Goal: Obtain resource: Obtain resource

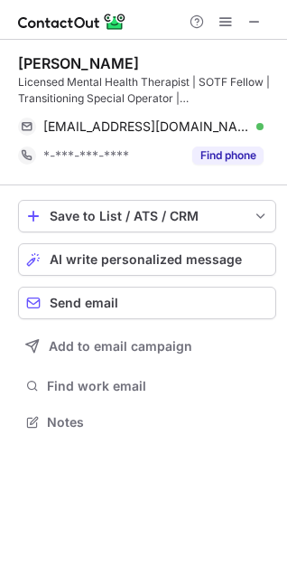
scroll to position [410, 287]
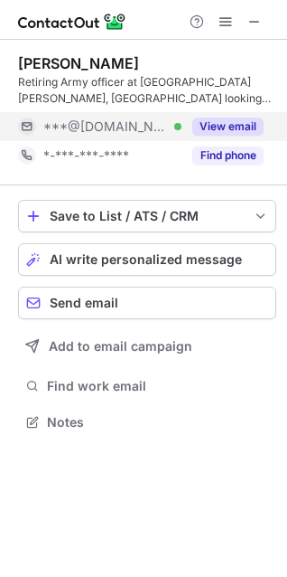
scroll to position [410, 287]
click at [245, 117] on div "View email" at bounding box center [223, 126] width 82 height 29
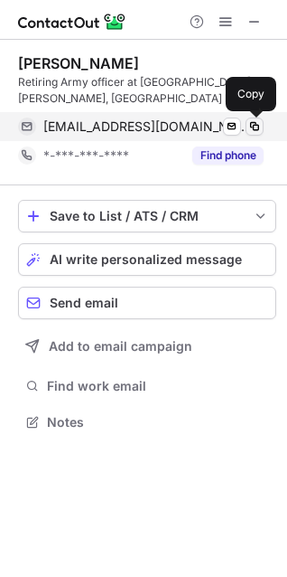
click at [250, 120] on span at bounding box center [255, 126] width 14 height 14
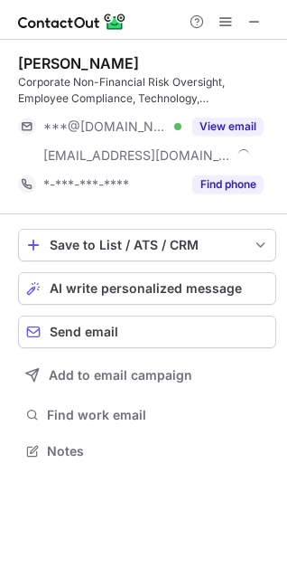
scroll to position [438, 287]
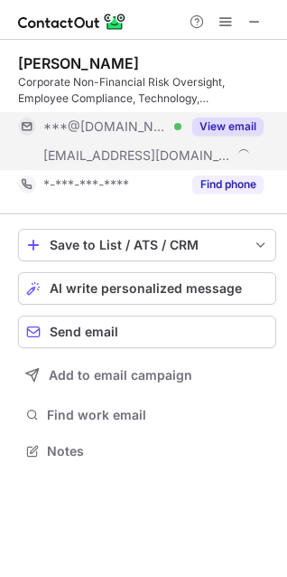
click at [224, 136] on div "View email" at bounding box center [223, 126] width 82 height 29
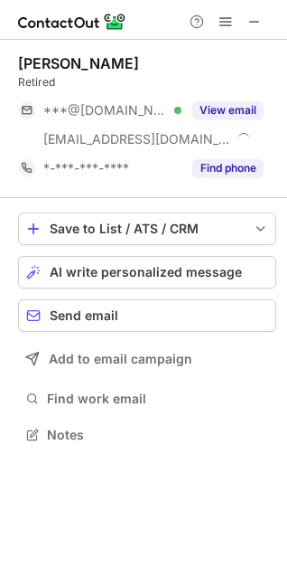
scroll to position [422, 287]
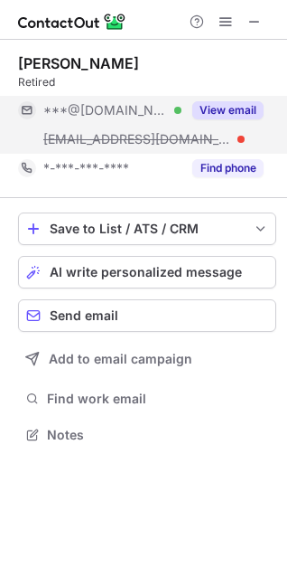
click at [230, 110] on button "View email" at bounding box center [228, 110] width 71 height 18
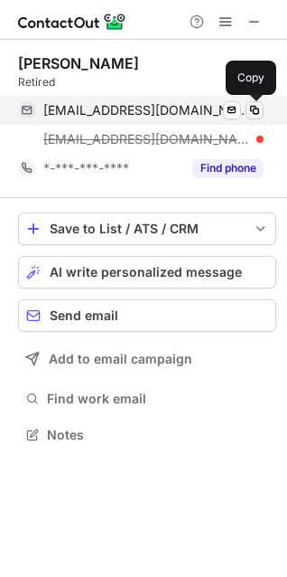
click at [249, 108] on span at bounding box center [255, 110] width 14 height 14
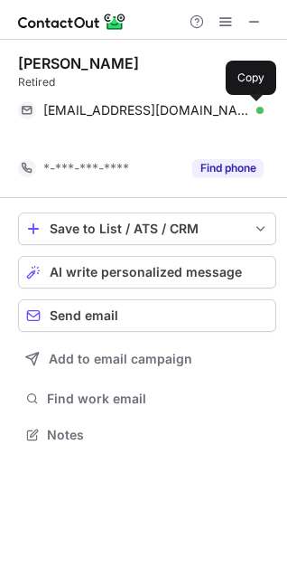
scroll to position [393, 287]
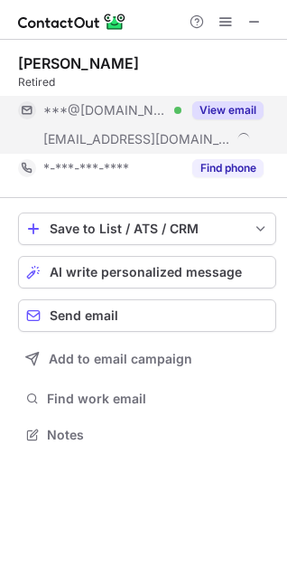
scroll to position [422, 287]
click at [224, 105] on button "View email" at bounding box center [228, 110] width 71 height 18
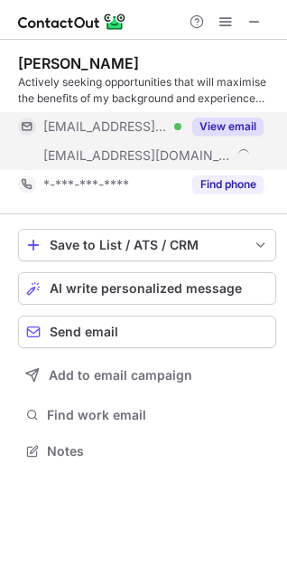
scroll to position [438, 287]
click at [215, 117] on div "View email" at bounding box center [223, 126] width 82 height 29
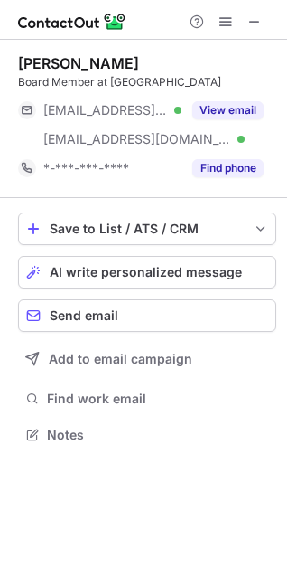
scroll to position [422, 287]
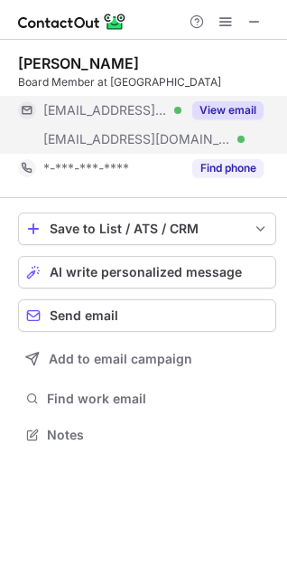
click at [235, 101] on button "View email" at bounding box center [228, 110] width 71 height 18
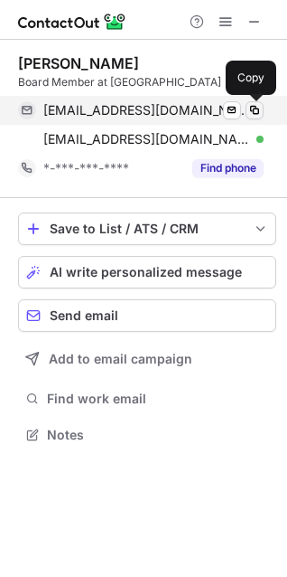
click at [249, 105] on span at bounding box center [255, 110] width 14 height 14
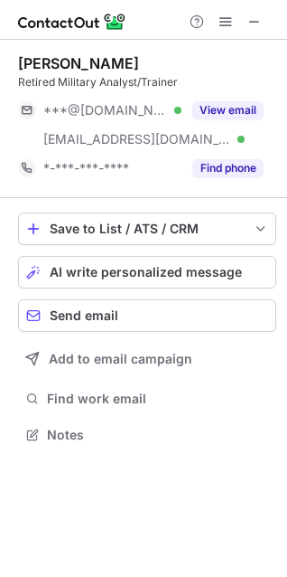
scroll to position [422, 287]
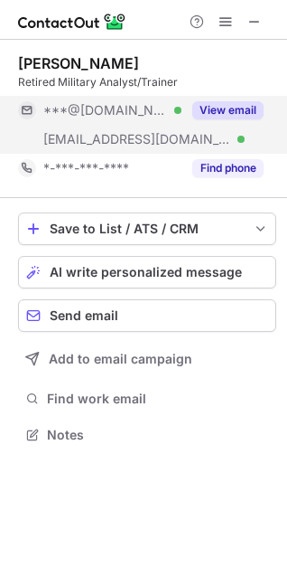
click at [240, 108] on button "View email" at bounding box center [228, 110] width 71 height 18
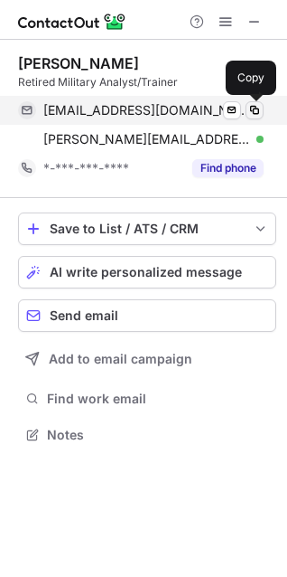
click at [255, 108] on span at bounding box center [255, 110] width 14 height 14
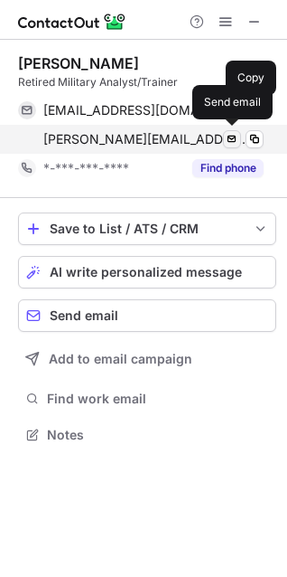
click at [226, 139] on span at bounding box center [232, 139] width 14 height 14
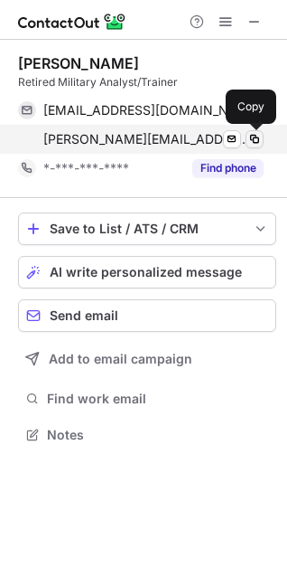
click at [251, 137] on span at bounding box center [255, 139] width 14 height 14
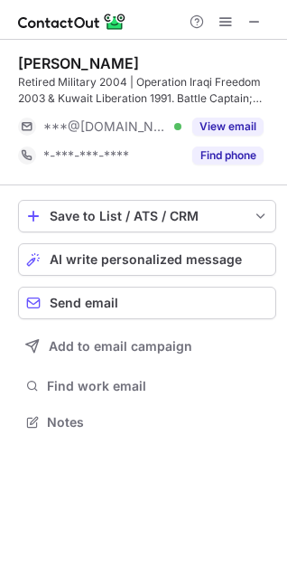
scroll to position [410, 287]
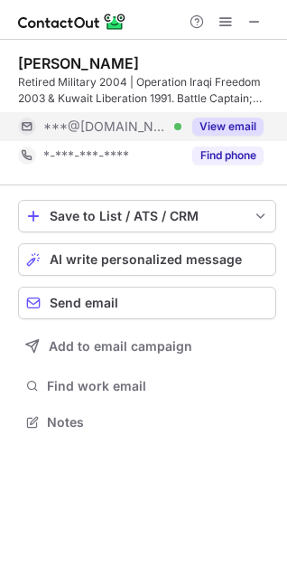
click at [187, 126] on div "View email" at bounding box center [223, 126] width 82 height 29
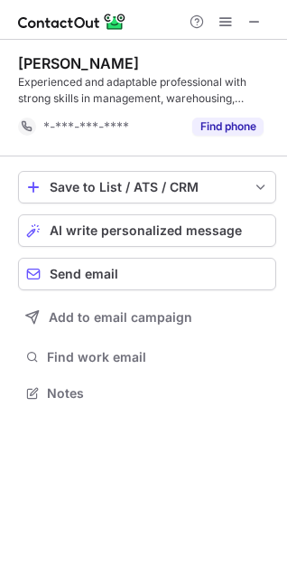
scroll to position [381, 287]
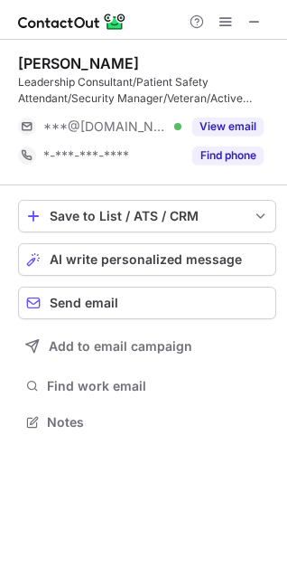
scroll to position [410, 287]
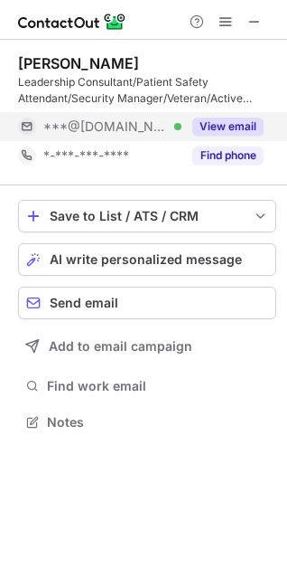
click at [221, 121] on button "View email" at bounding box center [228, 127] width 71 height 18
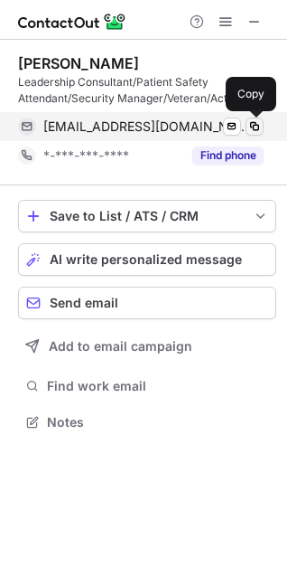
click at [250, 126] on span at bounding box center [255, 126] width 14 height 14
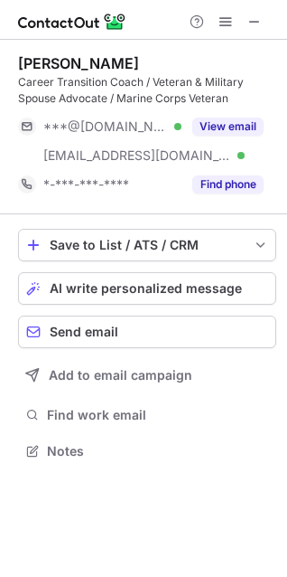
scroll to position [438, 287]
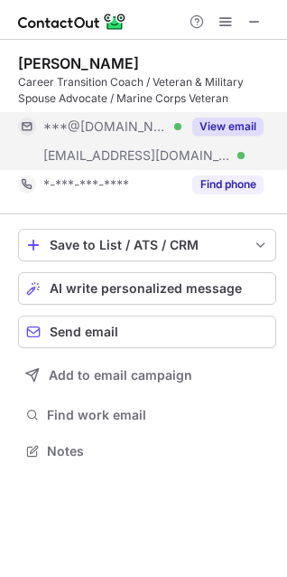
click at [231, 125] on button "View email" at bounding box center [228, 127] width 71 height 18
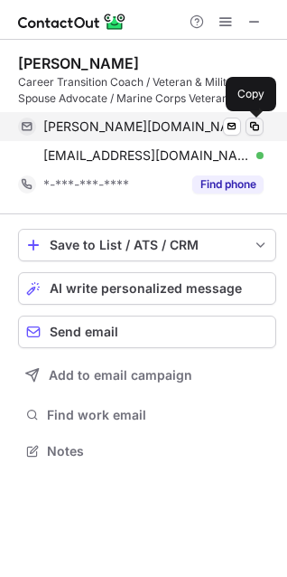
click at [256, 123] on span at bounding box center [255, 126] width 14 height 14
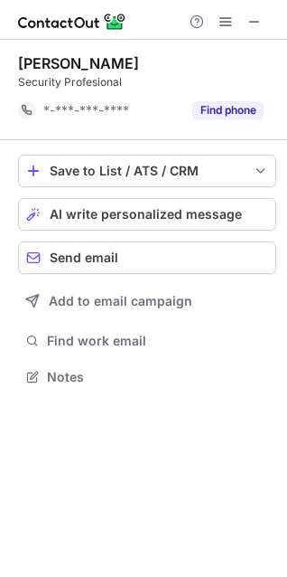
scroll to position [364, 287]
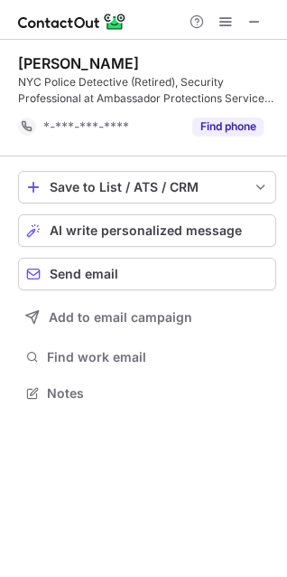
scroll to position [381, 287]
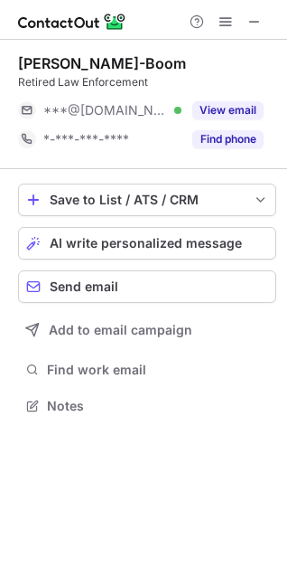
scroll to position [393, 287]
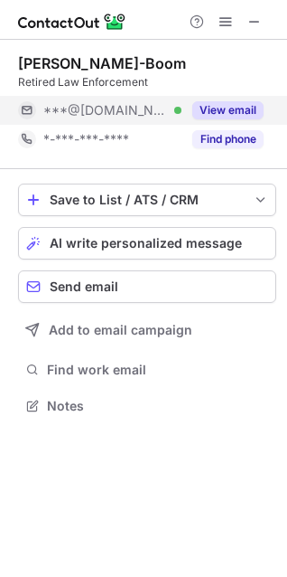
click at [241, 106] on button "View email" at bounding box center [228, 110] width 71 height 18
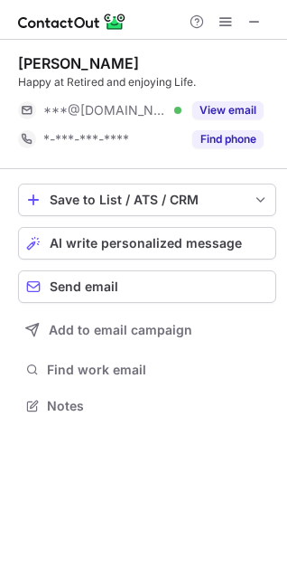
scroll to position [393, 287]
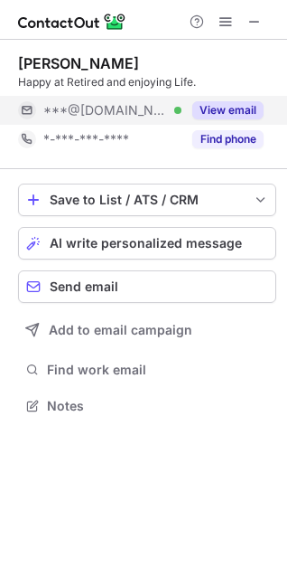
click at [211, 108] on button "View email" at bounding box center [228, 110] width 71 height 18
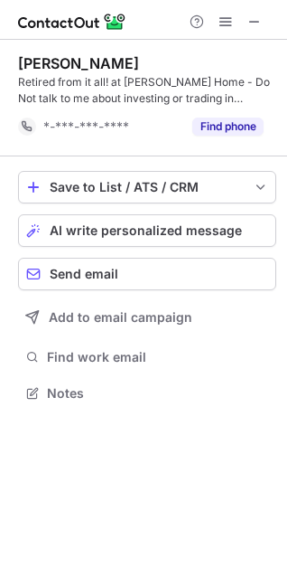
scroll to position [381, 287]
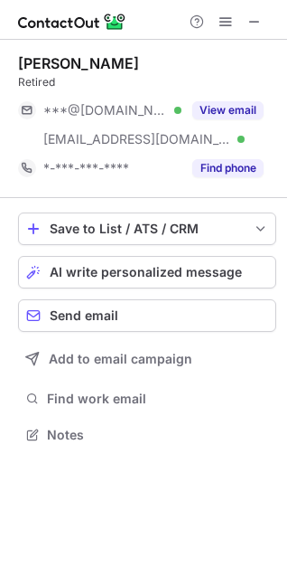
scroll to position [422, 287]
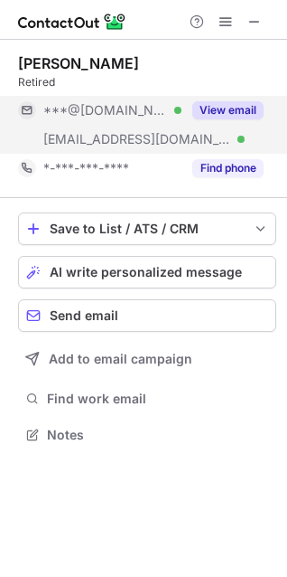
click at [230, 107] on button "View email" at bounding box center [228, 110] width 71 height 18
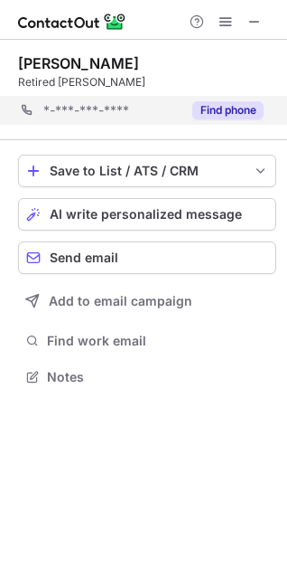
scroll to position [393, 287]
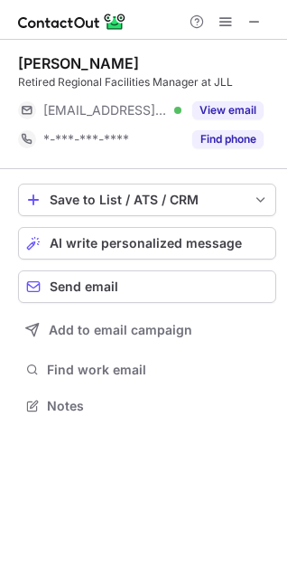
scroll to position [393, 287]
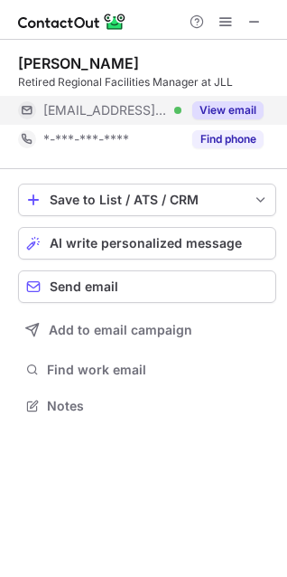
click at [211, 104] on button "View email" at bounding box center [228, 110] width 71 height 18
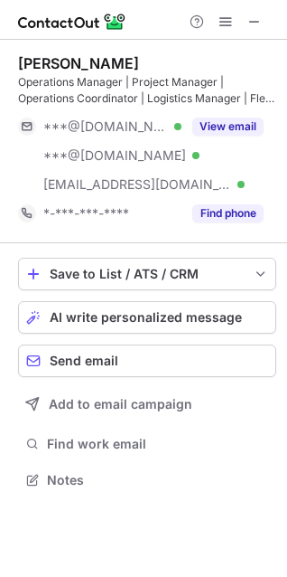
scroll to position [467, 287]
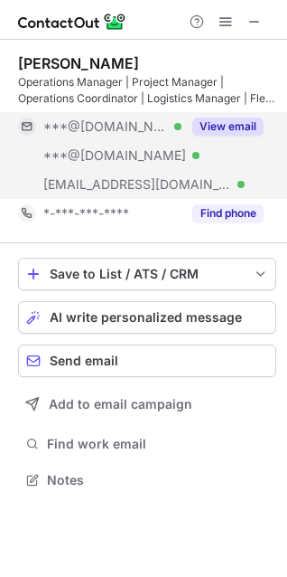
click at [232, 128] on button "View email" at bounding box center [228, 127] width 71 height 18
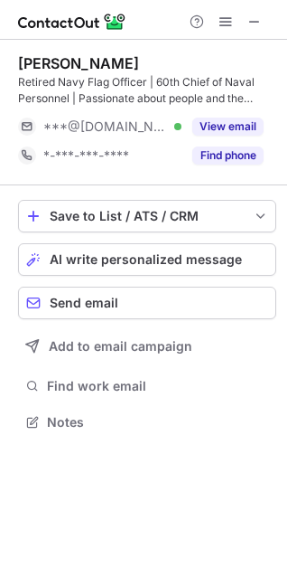
scroll to position [410, 287]
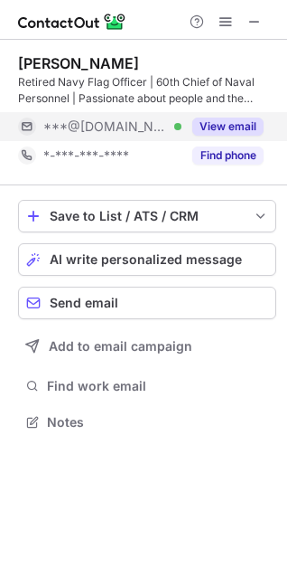
click at [247, 124] on button "View email" at bounding box center [228, 127] width 71 height 18
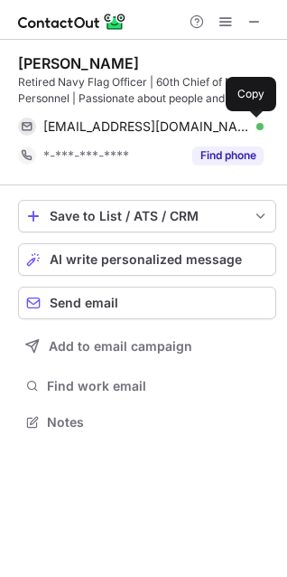
click at [247, 124] on button at bounding box center [255, 127] width 18 height 18
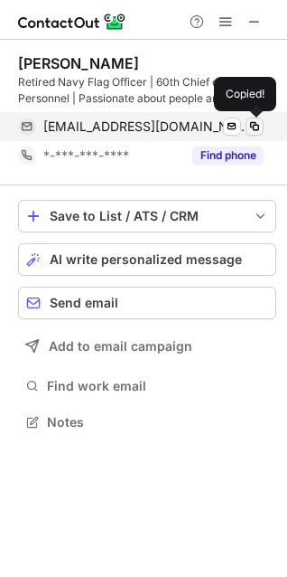
click at [247, 124] on button at bounding box center [255, 127] width 18 height 18
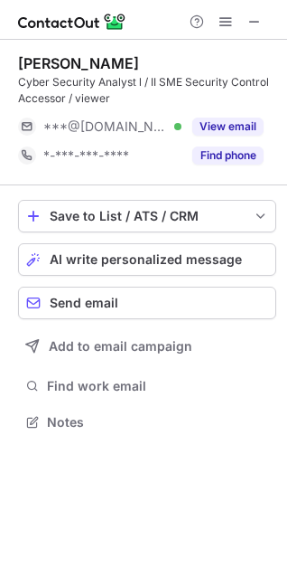
scroll to position [410, 287]
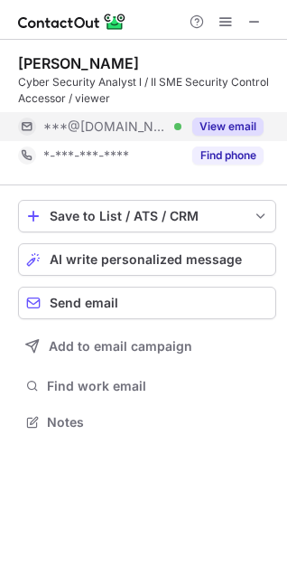
click at [225, 123] on button "View email" at bounding box center [228, 127] width 71 height 18
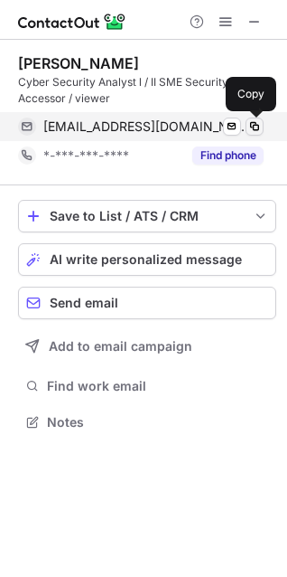
click at [250, 125] on span at bounding box center [255, 126] width 14 height 14
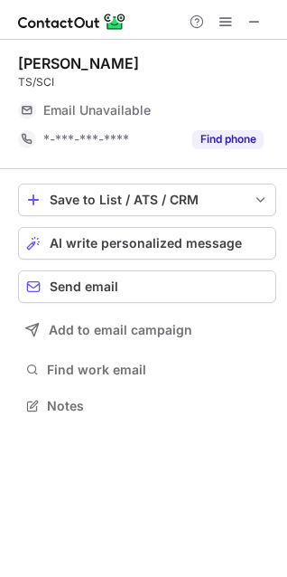
scroll to position [393, 287]
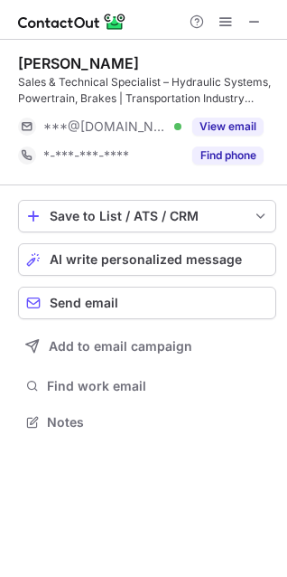
scroll to position [410, 287]
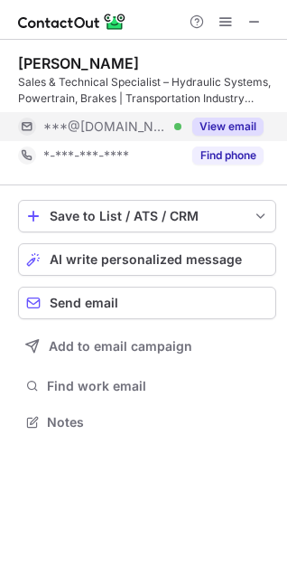
click at [230, 118] on button "View email" at bounding box center [228, 127] width 71 height 18
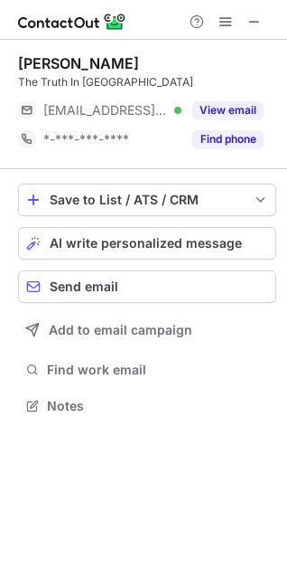
scroll to position [393, 287]
click at [212, 90] on div "[PERSON_NAME] The Truth In America [EMAIL_ADDRESS][DOMAIN_NAME] Verified View e…" at bounding box center [147, 103] width 259 height 99
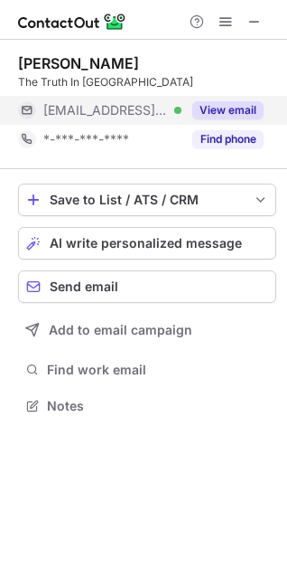
click at [221, 105] on button "View email" at bounding box center [228, 110] width 71 height 18
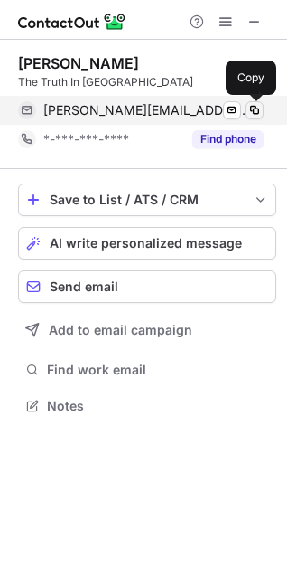
click at [250, 112] on span at bounding box center [255, 110] width 14 height 14
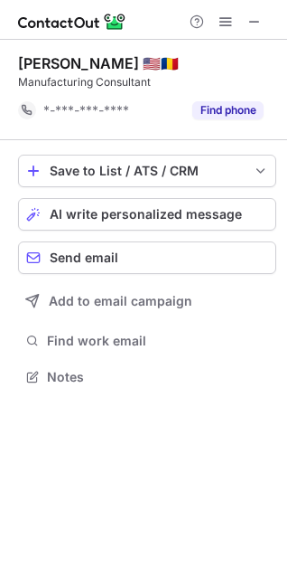
scroll to position [364, 287]
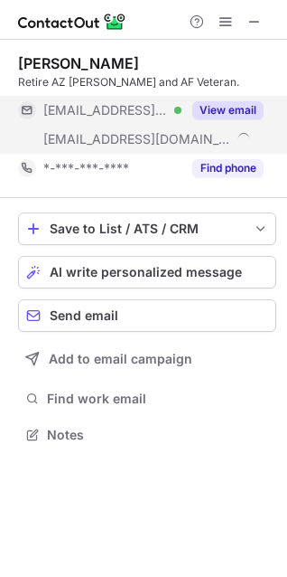
scroll to position [422, 287]
click at [211, 110] on button "View email" at bounding box center [228, 110] width 71 height 18
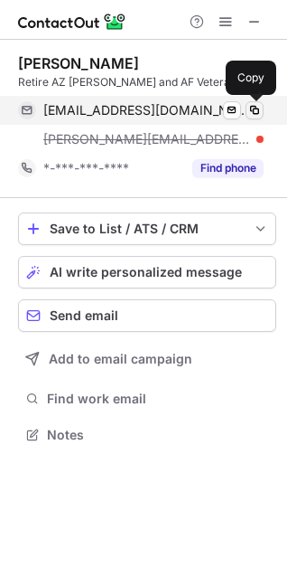
click at [259, 108] on span at bounding box center [255, 110] width 14 height 14
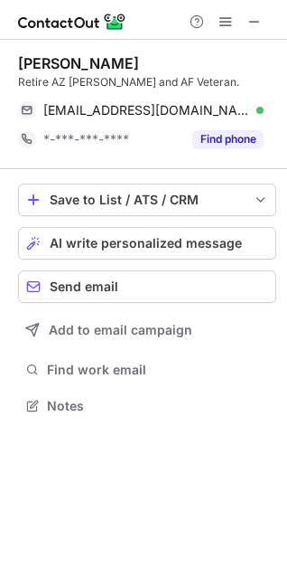
scroll to position [393, 287]
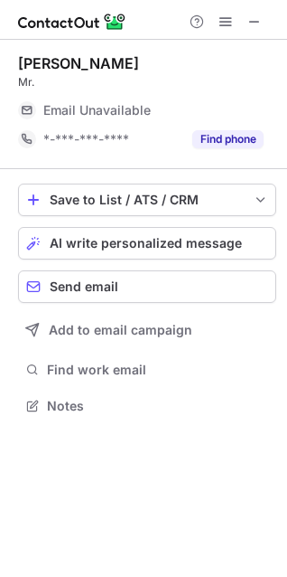
scroll to position [393, 287]
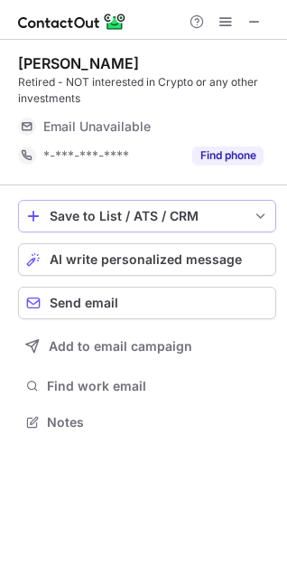
scroll to position [410, 287]
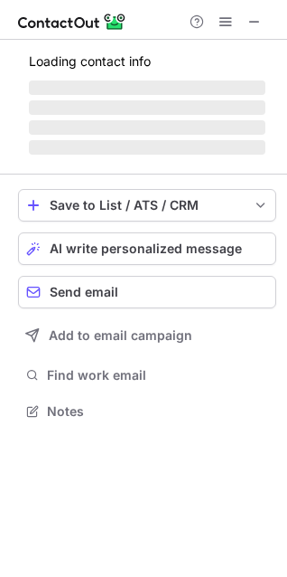
scroll to position [422, 287]
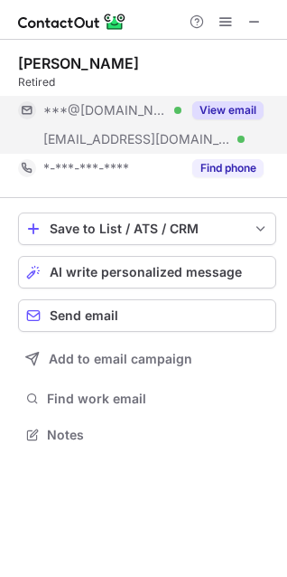
click at [226, 108] on button "View email" at bounding box center [228, 110] width 71 height 18
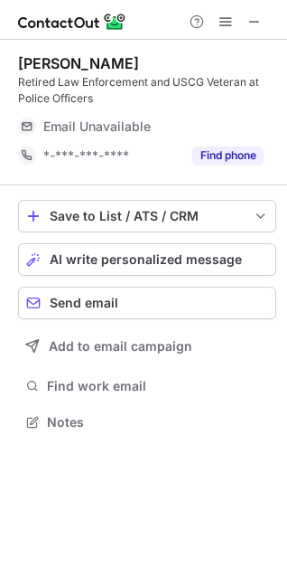
scroll to position [410, 287]
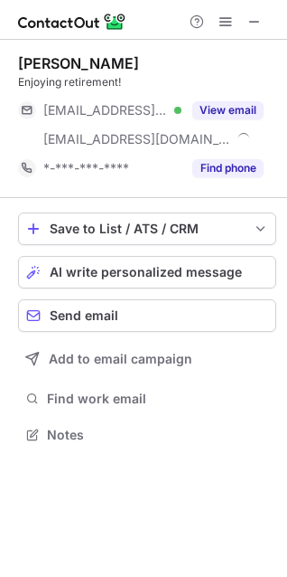
scroll to position [422, 287]
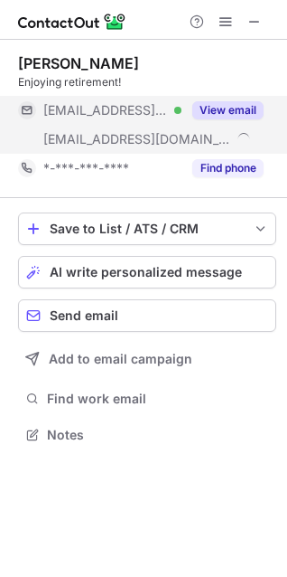
click at [228, 107] on button "View email" at bounding box center [228, 110] width 71 height 18
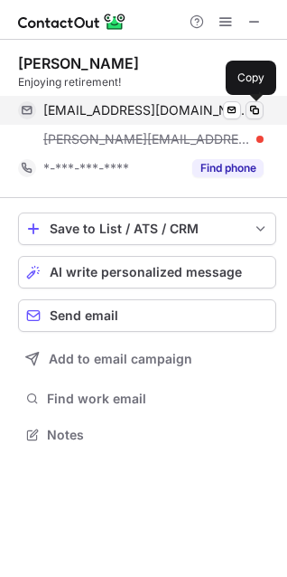
click at [250, 110] on span at bounding box center [255, 110] width 14 height 14
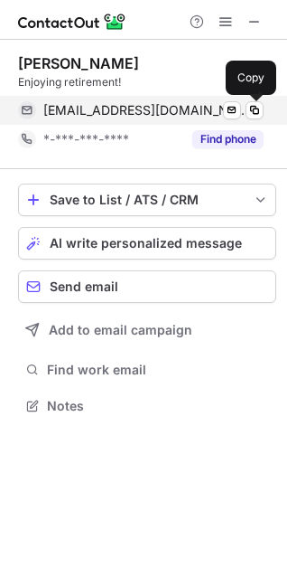
scroll to position [393, 287]
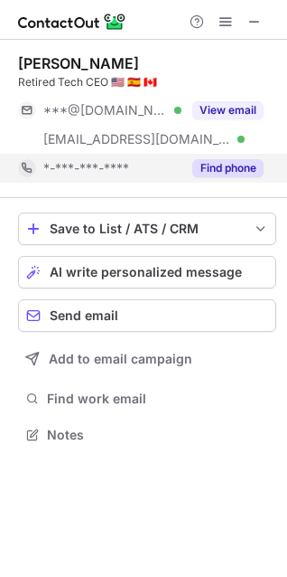
scroll to position [422, 287]
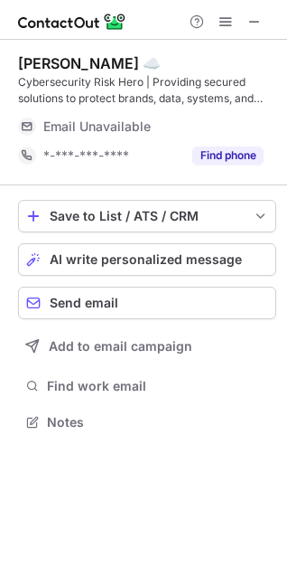
scroll to position [410, 287]
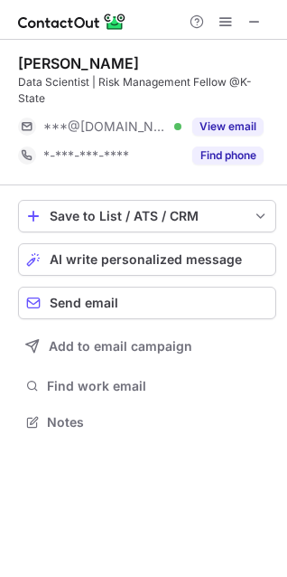
scroll to position [410, 287]
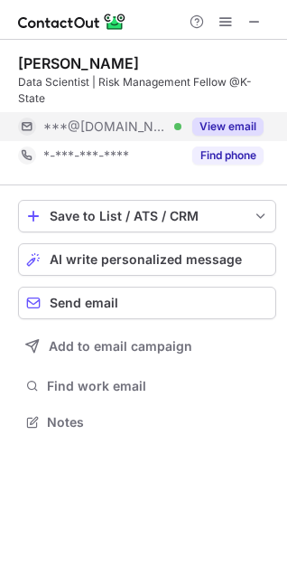
click at [228, 118] on button "View email" at bounding box center [228, 127] width 71 height 18
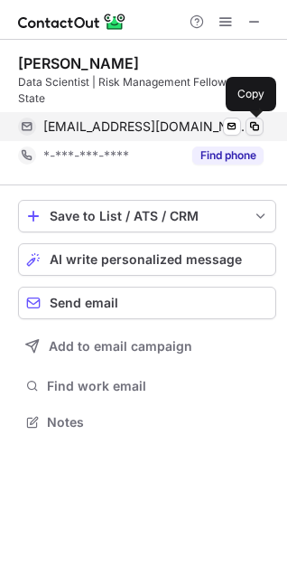
click at [252, 124] on span at bounding box center [255, 126] width 14 height 14
